Goal: Task Accomplishment & Management: Complete application form

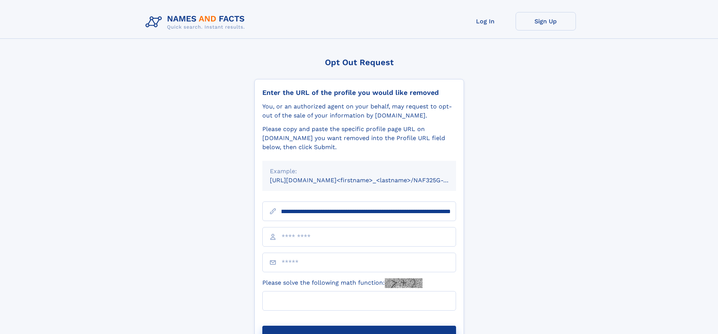
scroll to position [0, 98]
type input "**********"
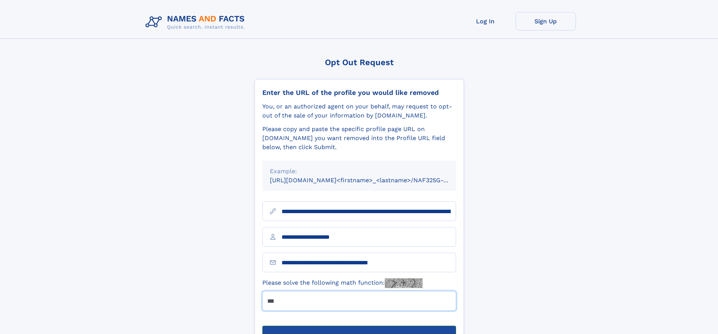
type input "***"
click at [359, 326] on button "Submit Opt Out Request" at bounding box center [359, 338] width 194 height 24
